Goal: Task Accomplishment & Management: Use online tool/utility

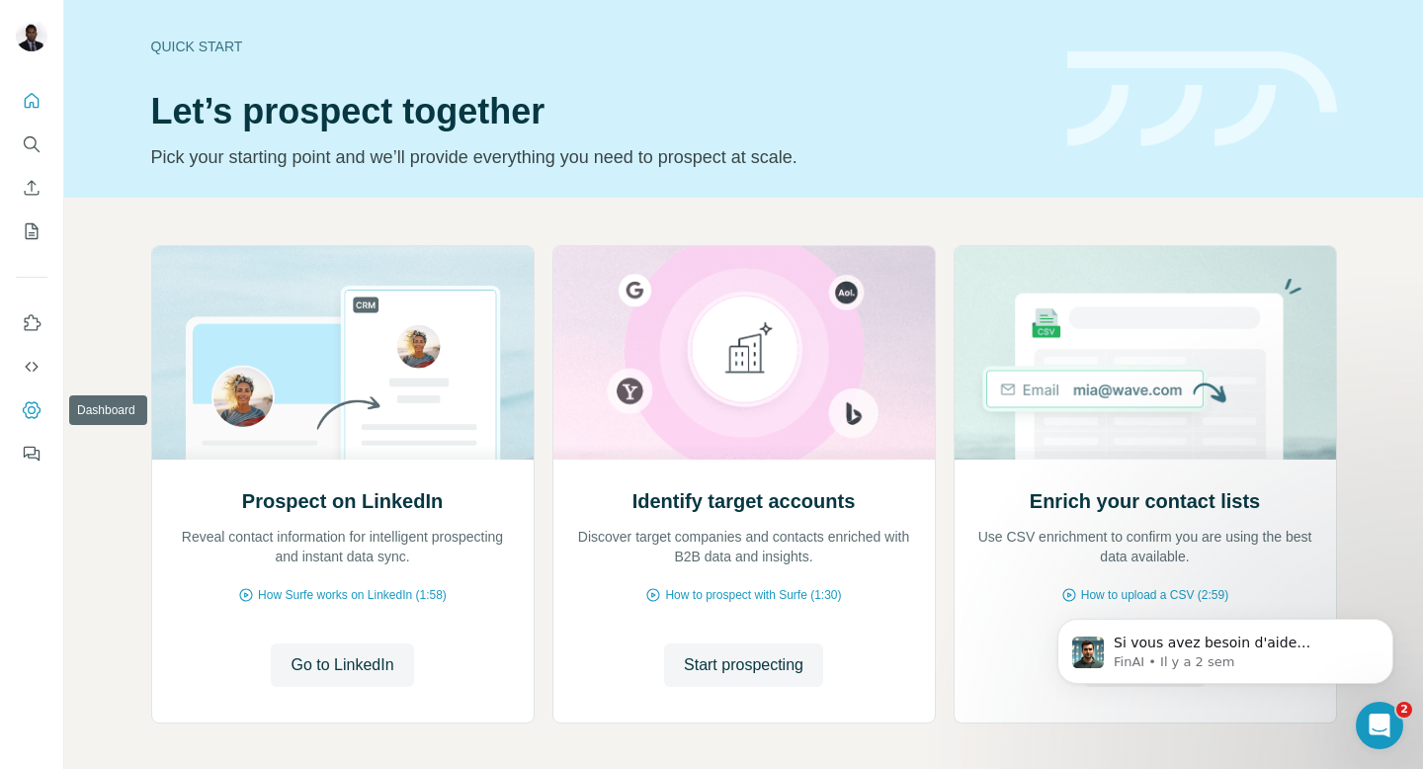
click at [32, 406] on icon "Dashboard" at bounding box center [32, 410] width 8 height 8
